Goal: Find specific page/section: Find specific page/section

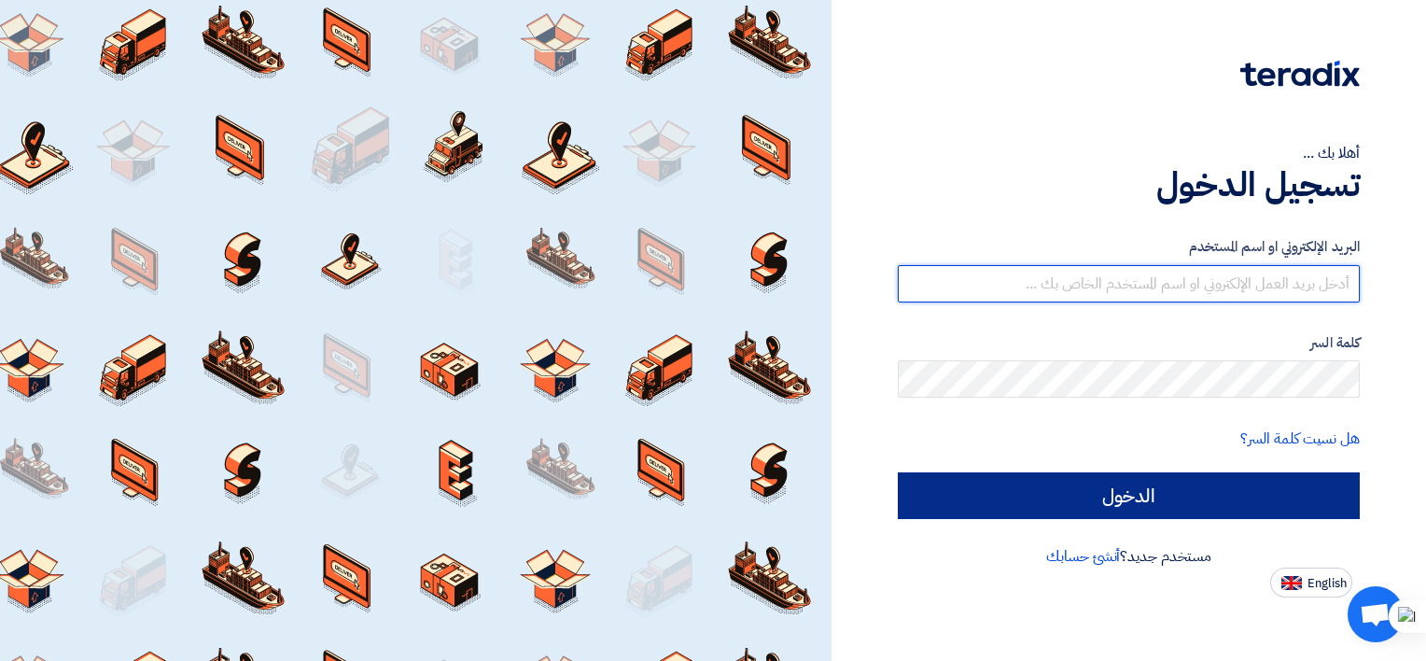
type input "[EMAIL_ADDRESS][DOMAIN_NAME]"
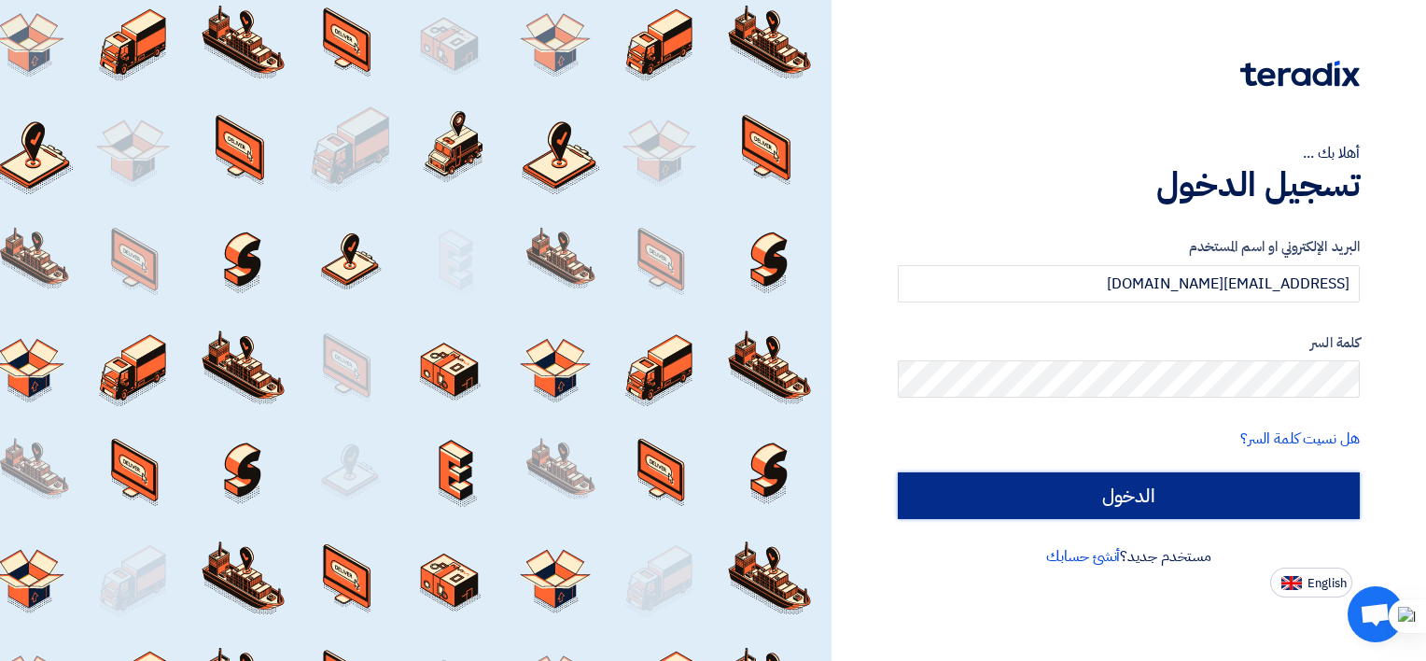
click at [1037, 501] on input "الدخول" at bounding box center [1129, 495] width 462 height 47
type input "Sign in"
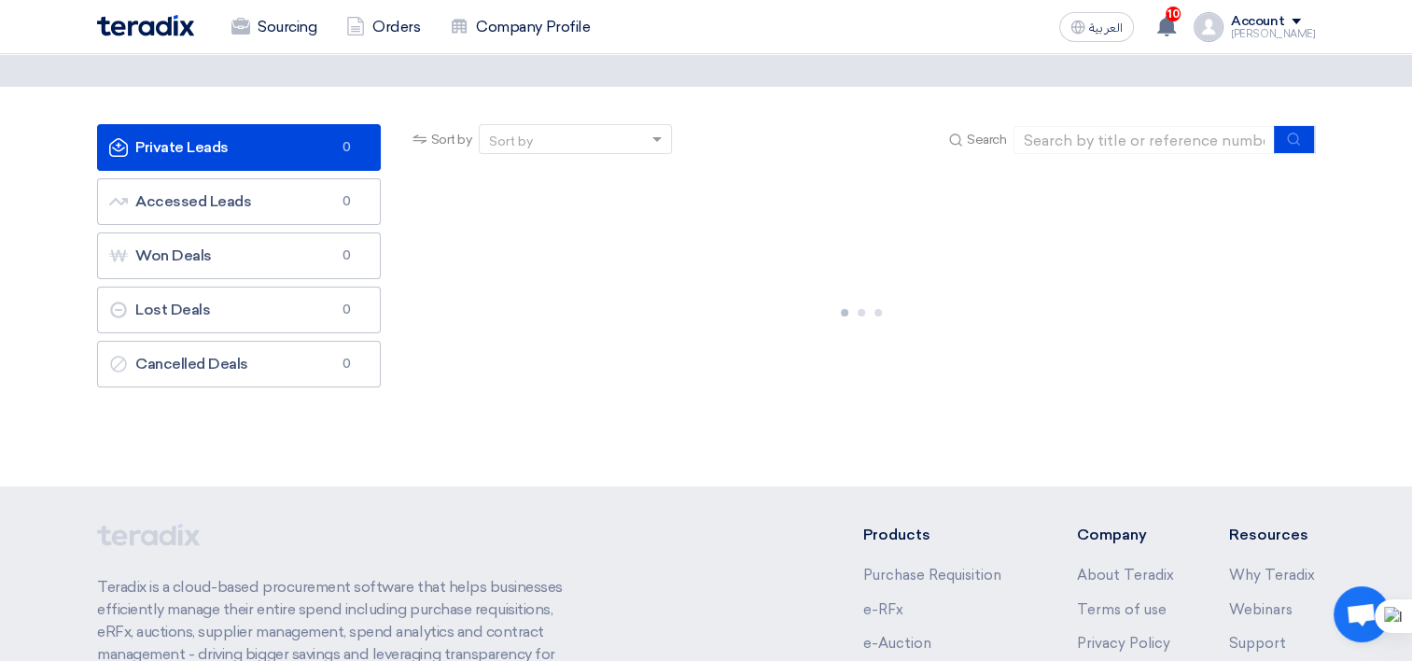
scroll to position [93, 0]
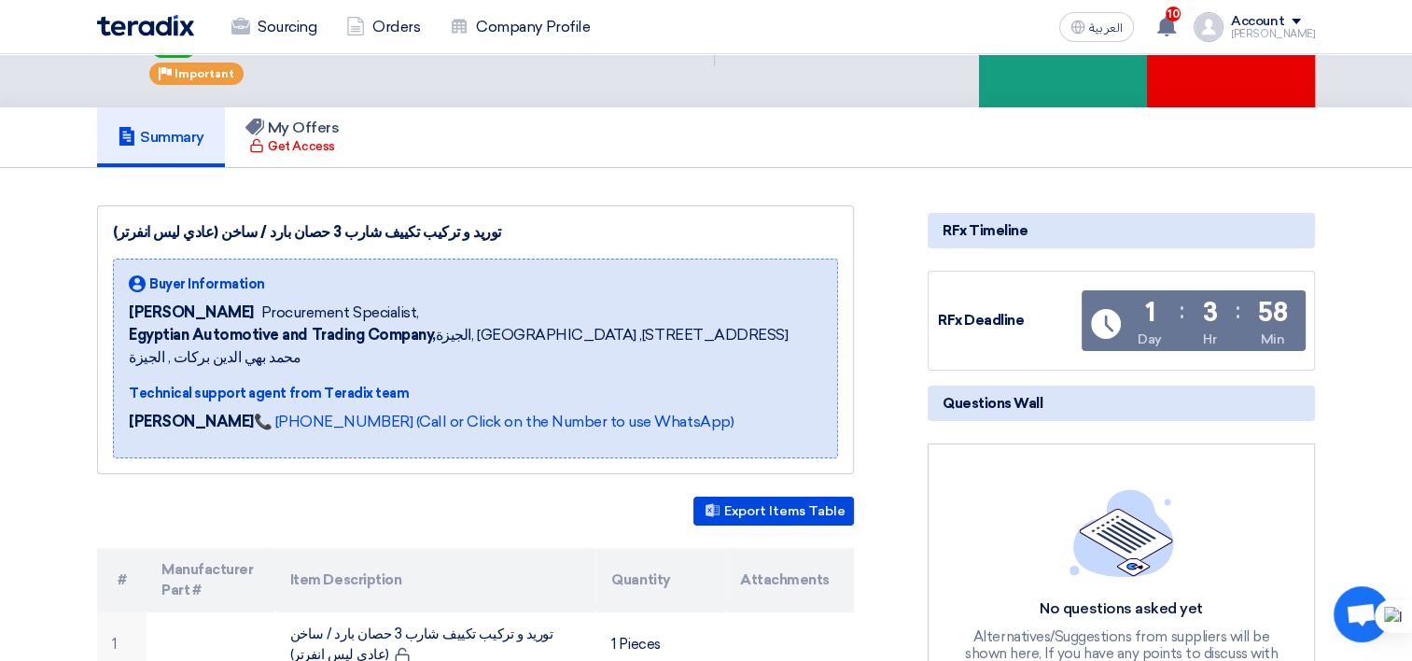
scroll to position [187, 0]
